Goal: Check status: Check status

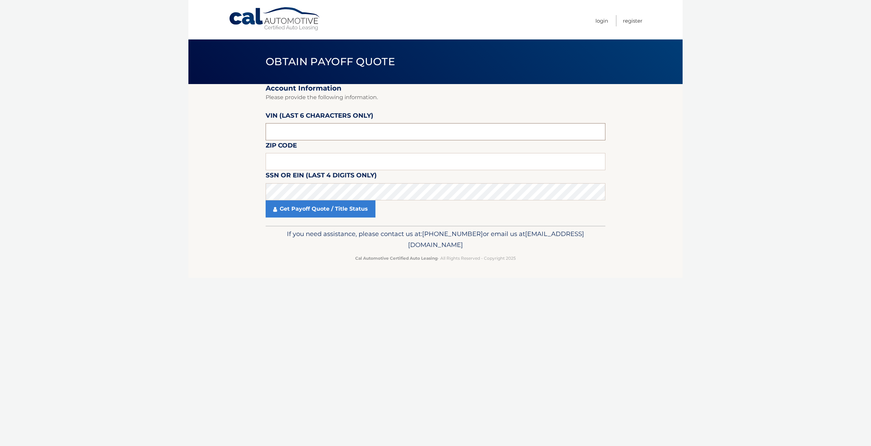
click at [315, 126] on input "text" at bounding box center [436, 131] width 340 height 17
click at [313, 164] on input "text" at bounding box center [436, 161] width 340 height 17
type input "07036"
click at [348, 207] on link "Get Payoff Quote / Title Status" at bounding box center [321, 208] width 110 height 17
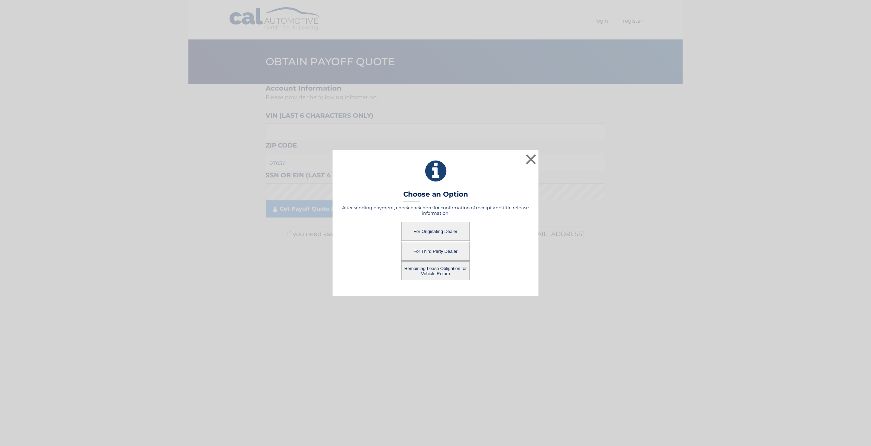
click at [444, 228] on button "For Originating Dealer" at bounding box center [435, 231] width 69 height 19
click at [458, 229] on button "For Originating Dealer" at bounding box center [435, 231] width 69 height 19
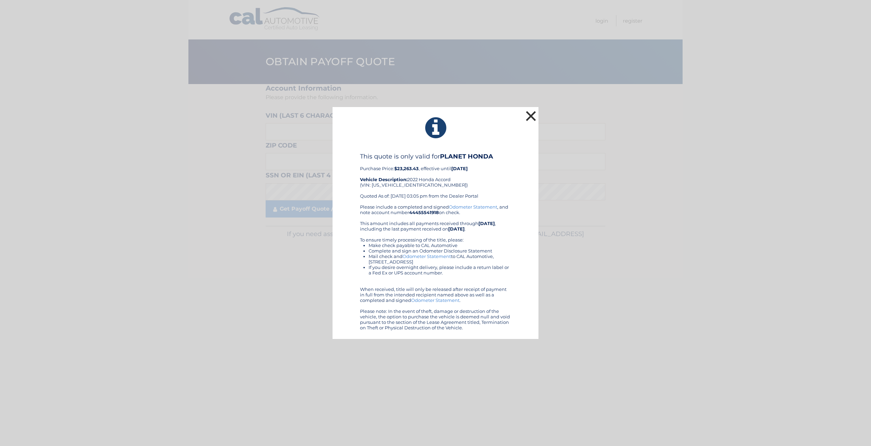
click at [537, 120] on button "×" at bounding box center [531, 116] width 14 height 14
